Goal: Transaction & Acquisition: Subscribe to service/newsletter

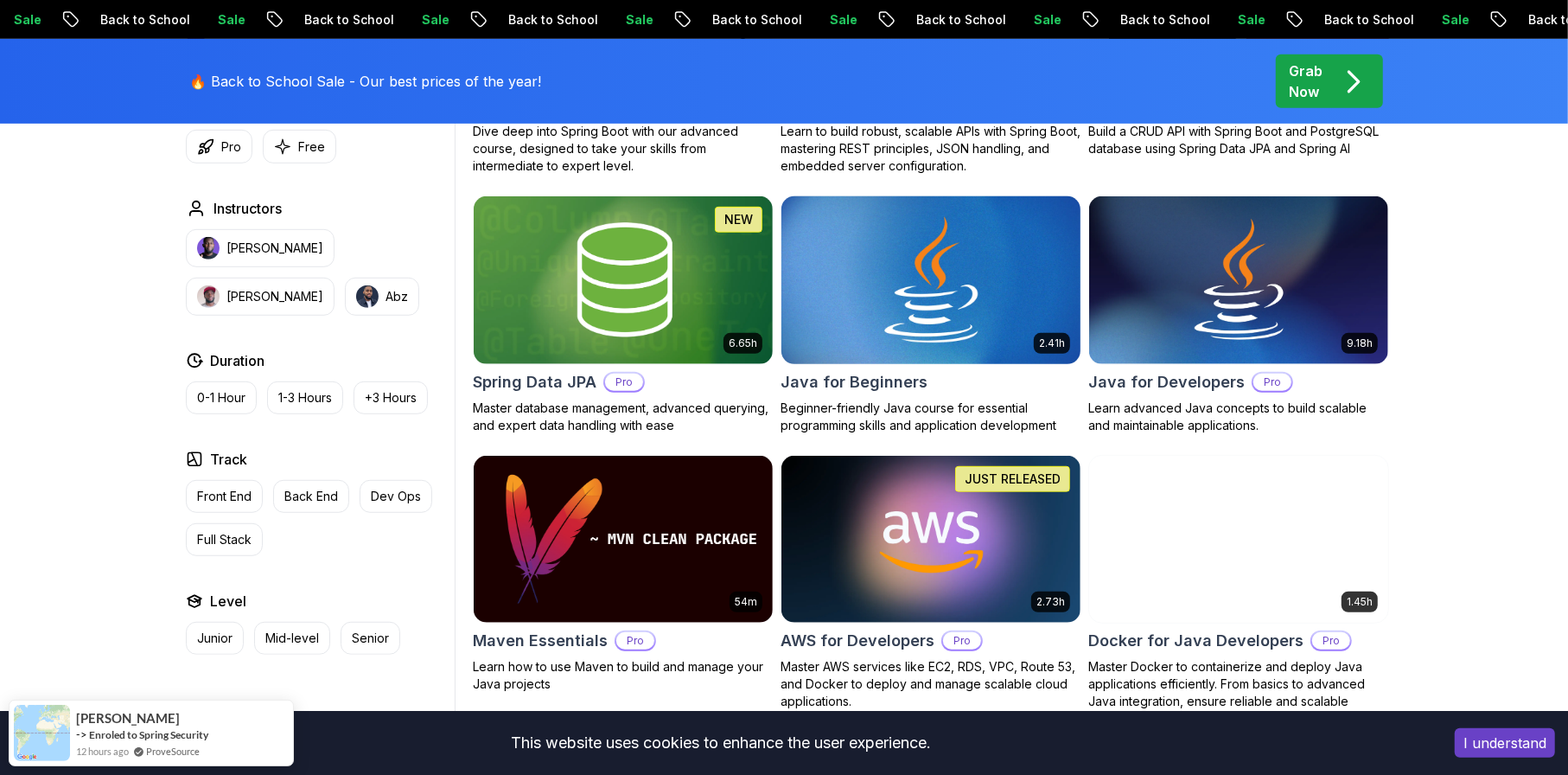
scroll to position [725, 0]
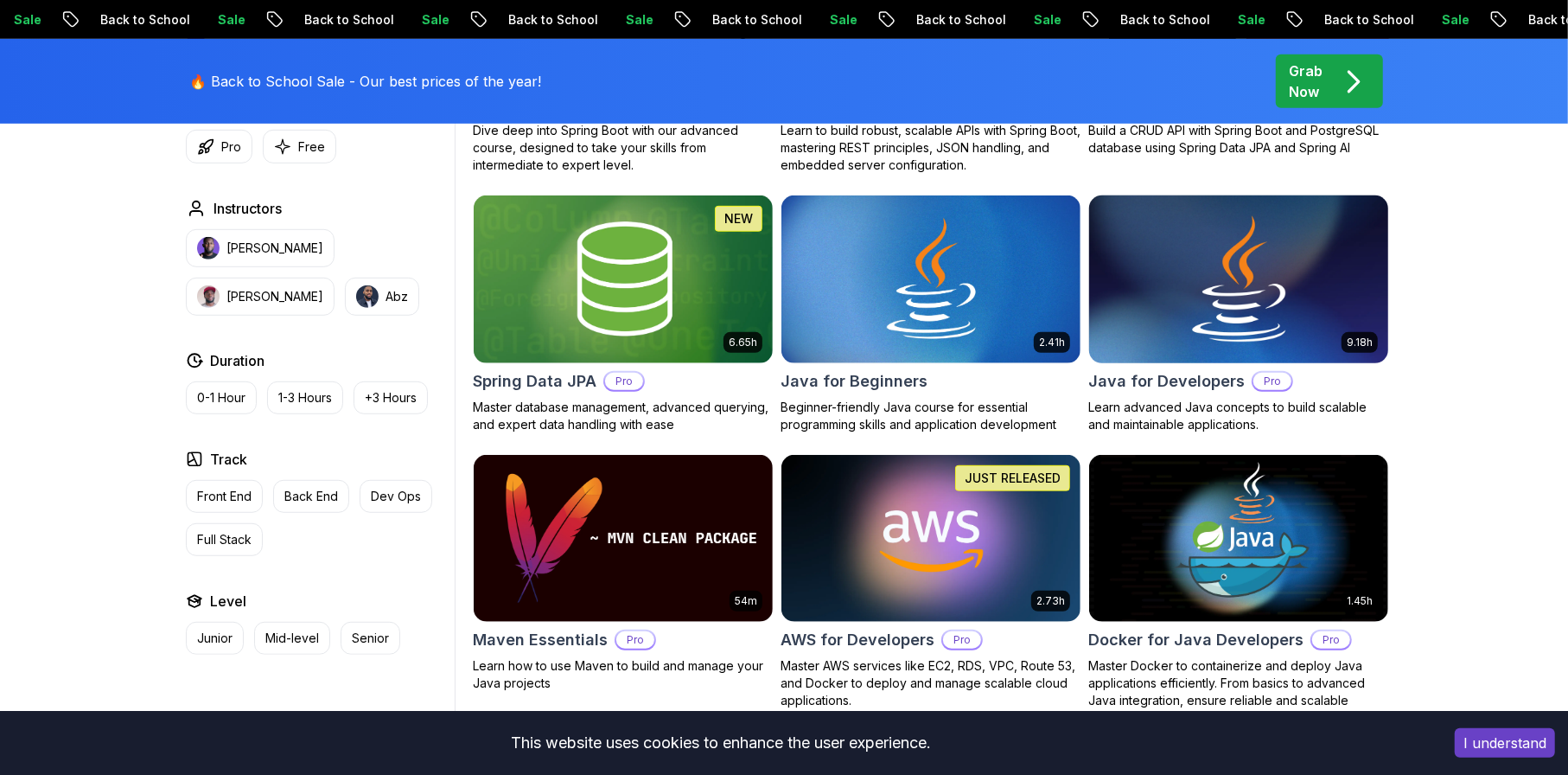
click at [1178, 254] on img at bounding box center [1238, 279] width 314 height 176
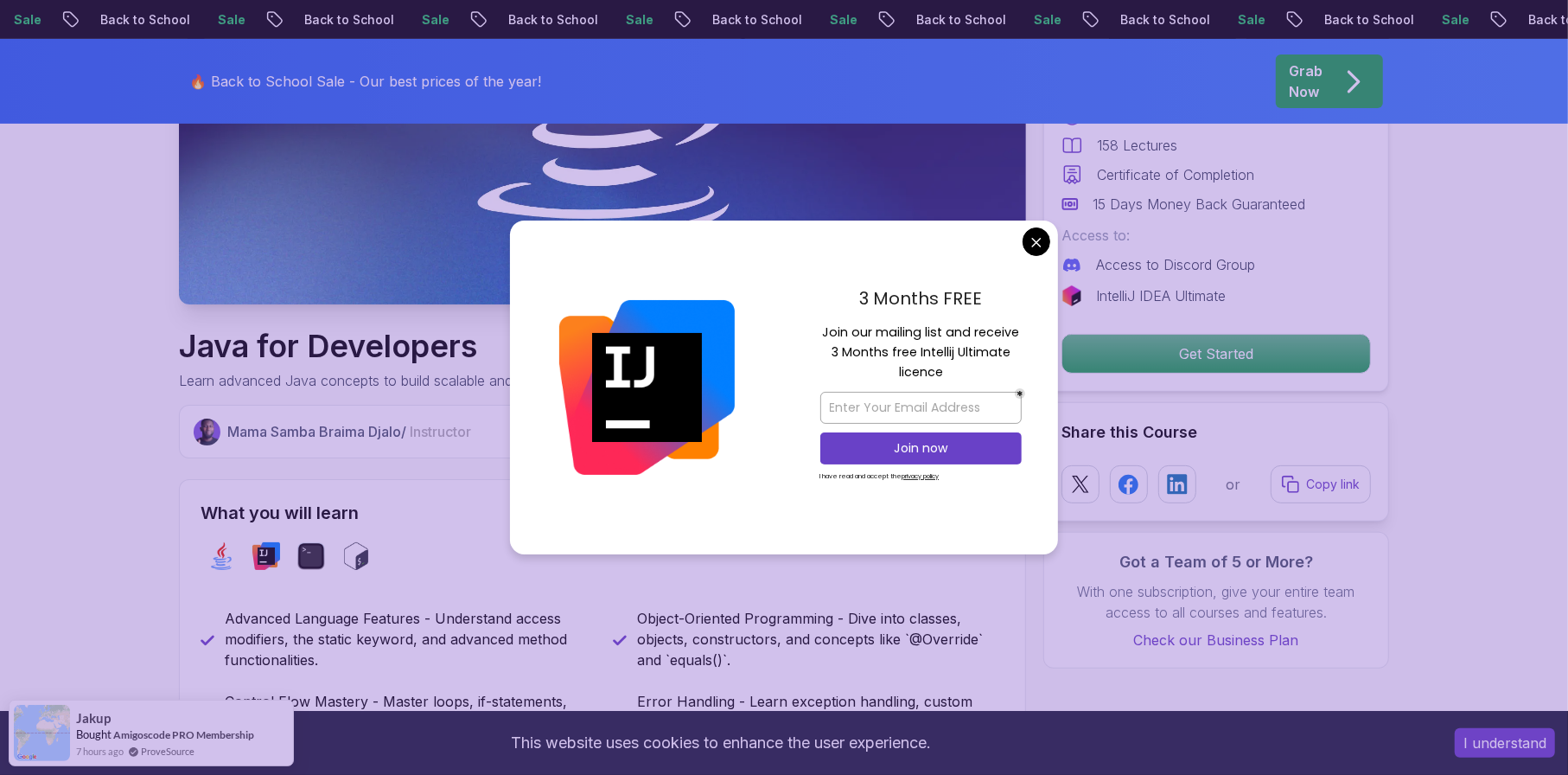
scroll to position [401, 0]
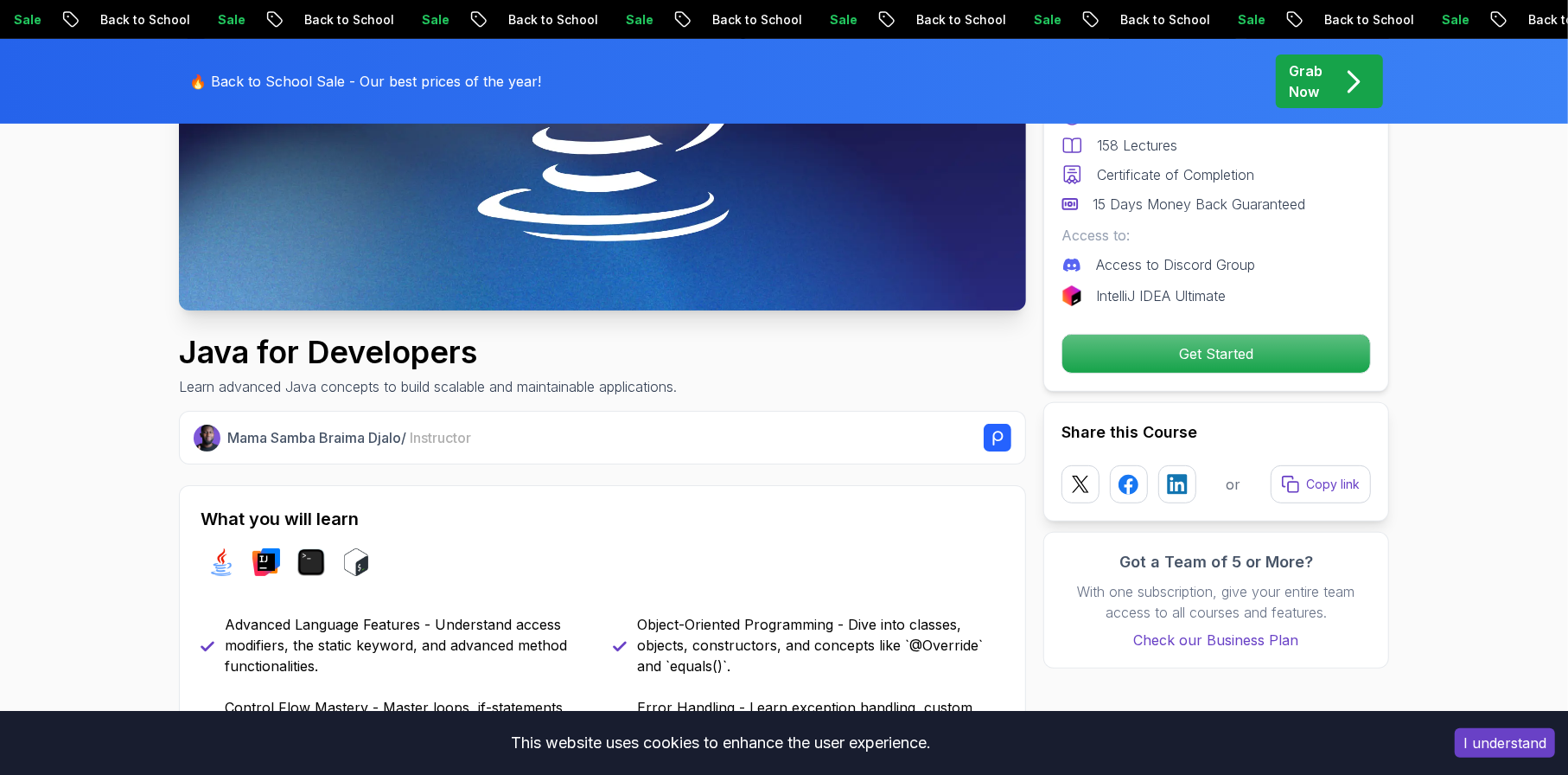
scroll to position [0, 0]
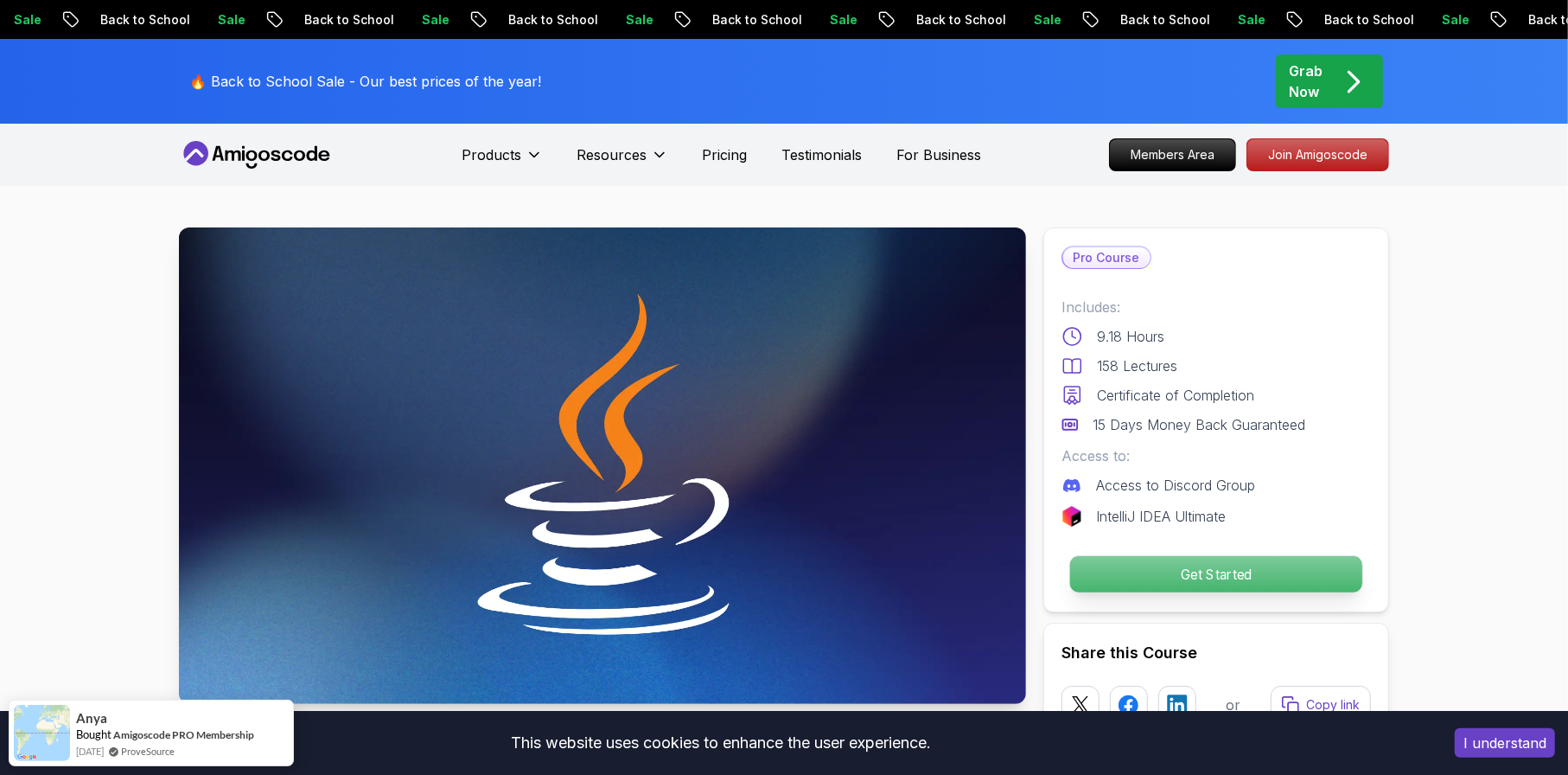
click at [1189, 571] on p "Get Started" at bounding box center [1216, 574] width 292 height 36
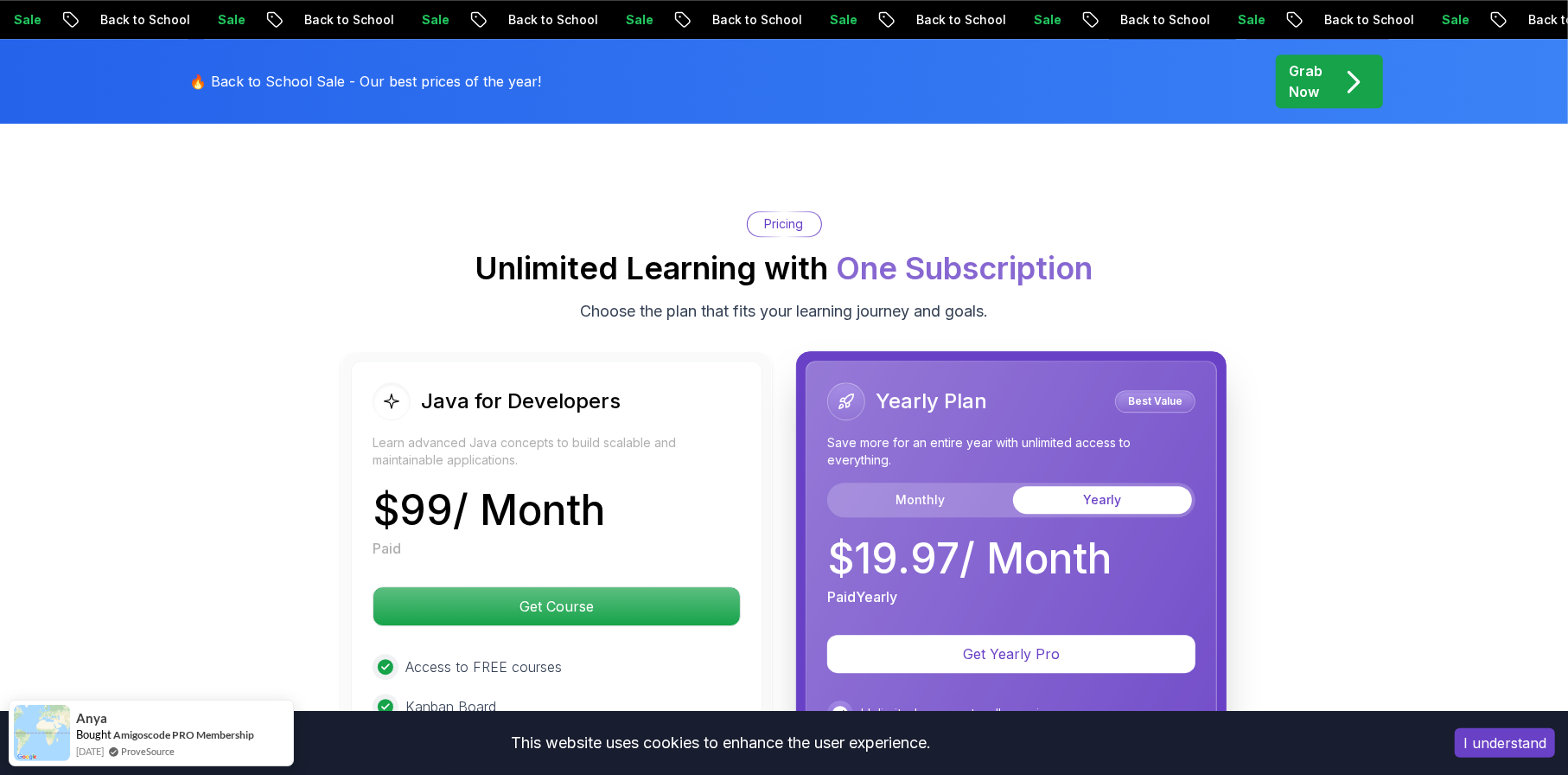
scroll to position [4145, 0]
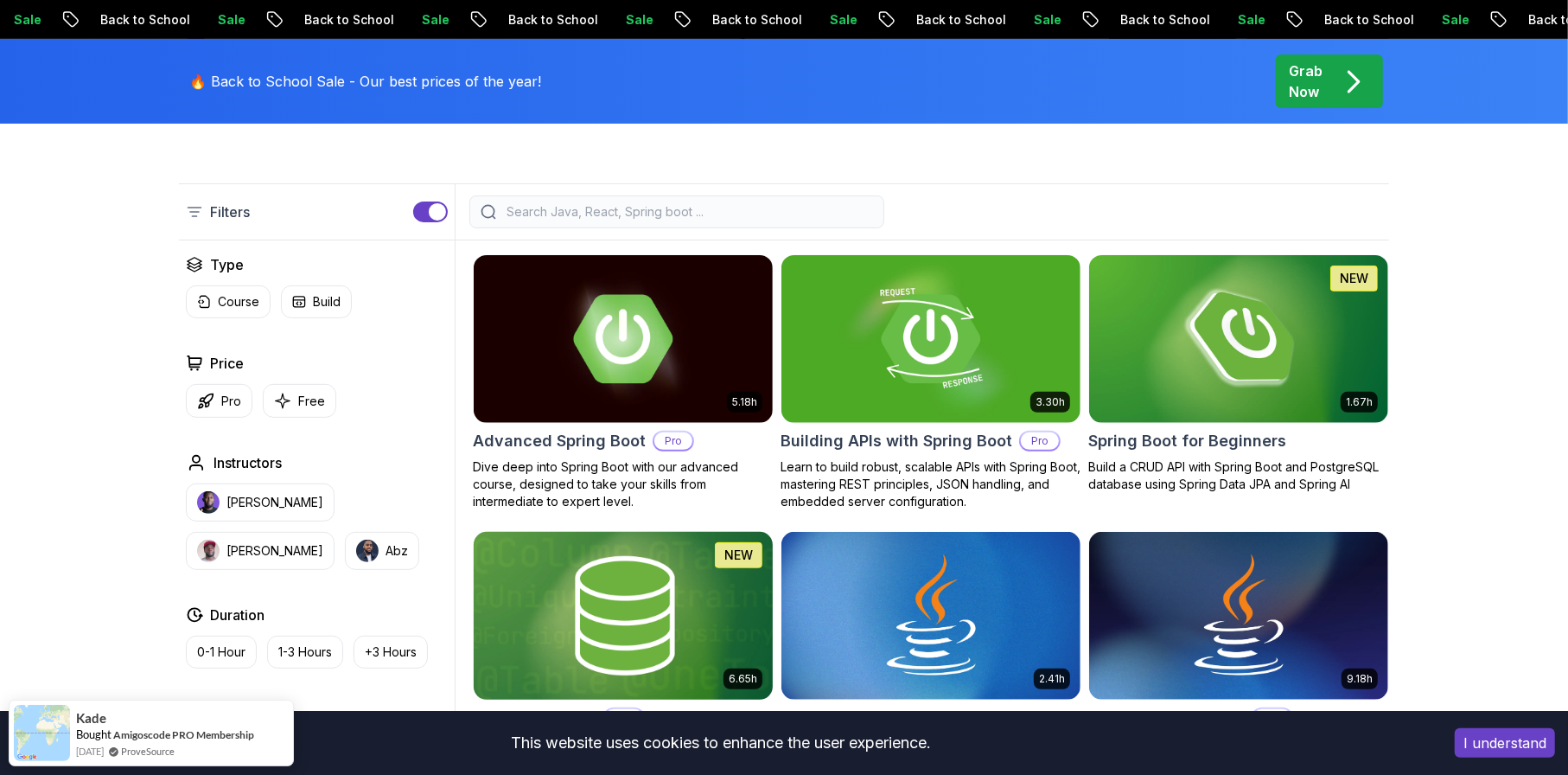
scroll to position [399, 0]
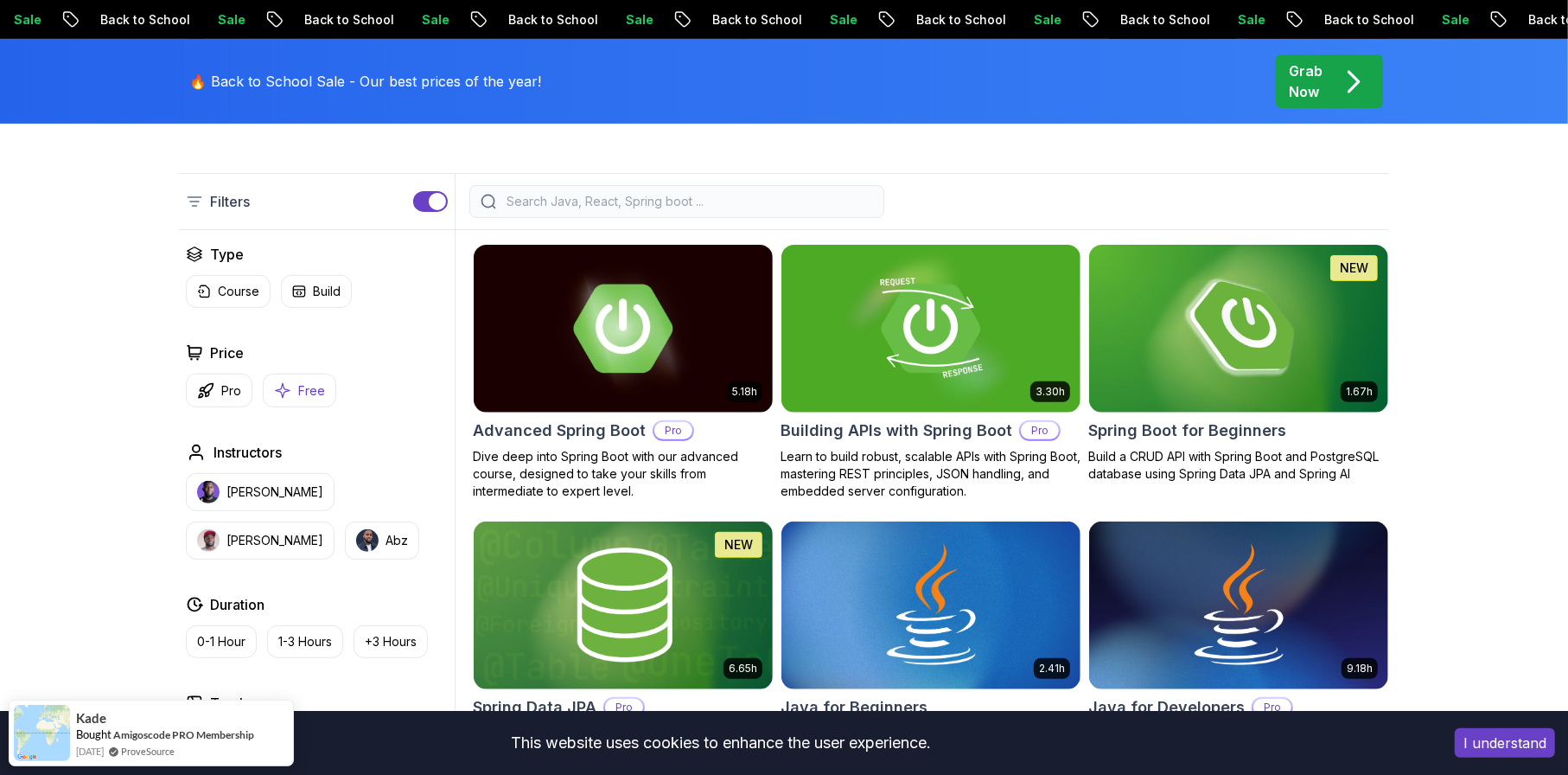
click at [286, 383] on icon "button" at bounding box center [282, 390] width 17 height 18
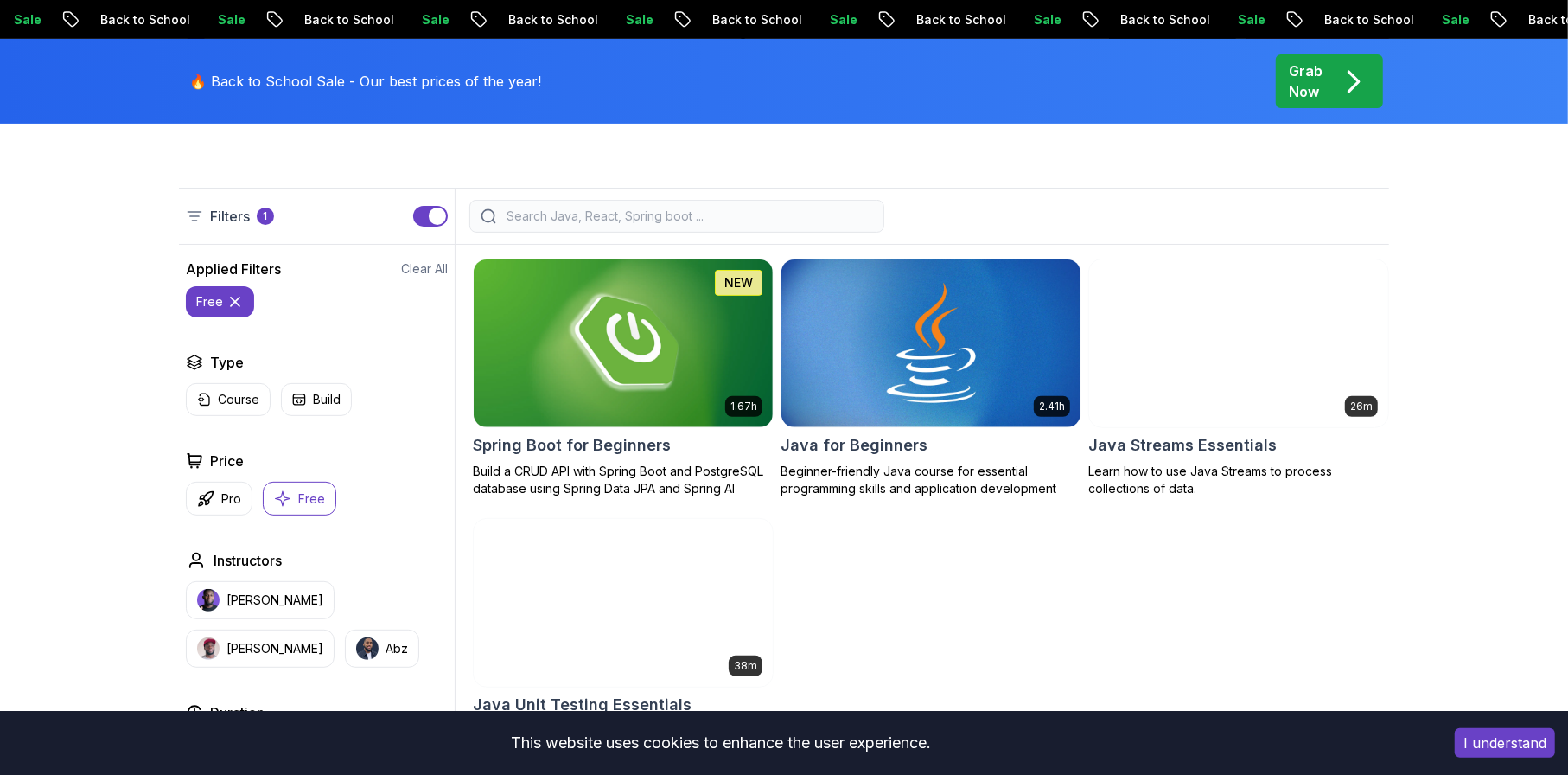
scroll to position [383, 0]
